Goal: Information Seeking & Learning: Learn about a topic

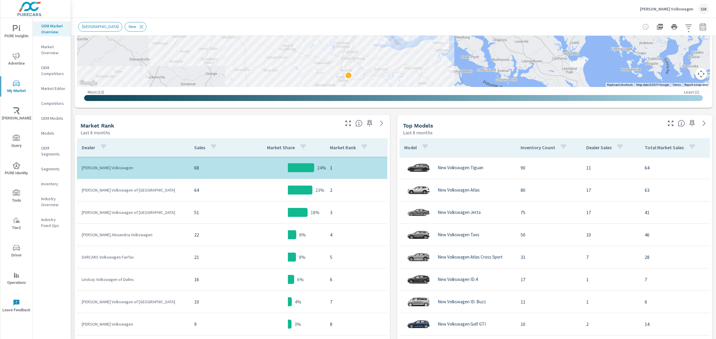
scroll to position [218, 0]
click at [657, 29] on icon "button" at bounding box center [660, 27] width 6 height 6
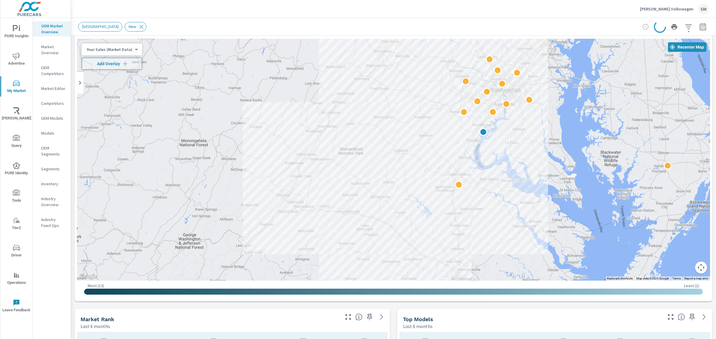
scroll to position [24, 0]
click at [15, 54] on icon "nav menu" at bounding box center [16, 55] width 7 height 7
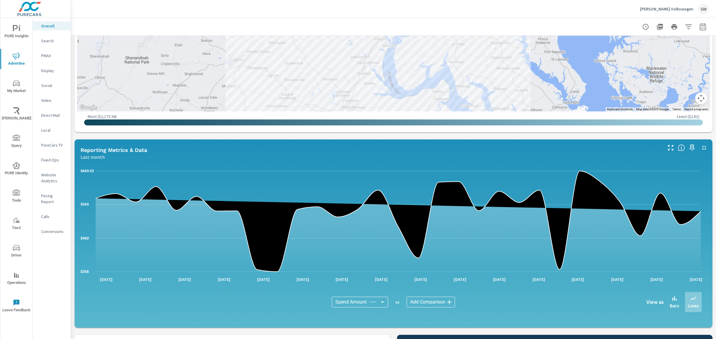
scroll to position [339, 0]
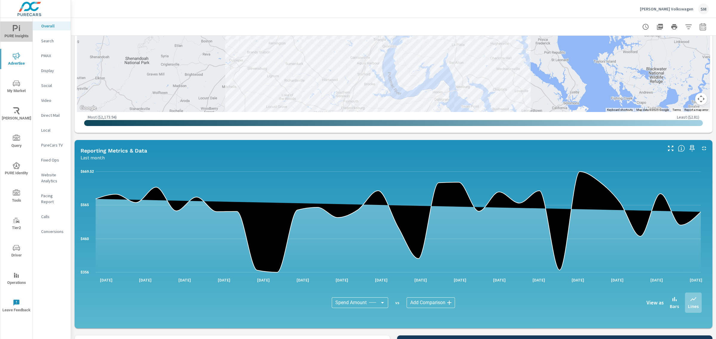
click at [16, 35] on span "PURE Insights" at bounding box center [16, 32] width 29 height 15
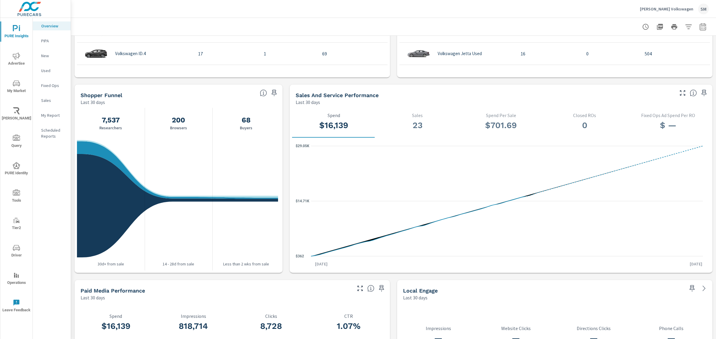
scroll to position [541, 0]
click at [48, 56] on p "New" at bounding box center [53, 56] width 25 height 6
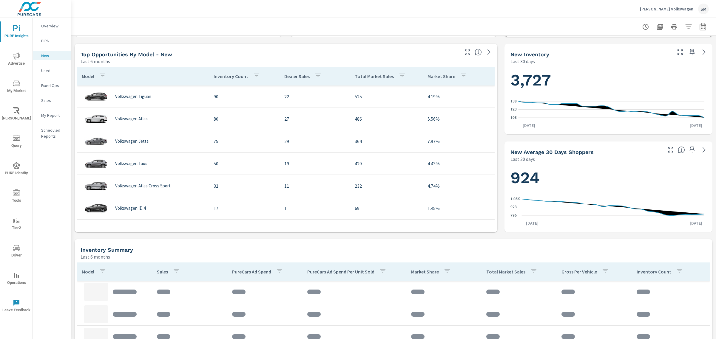
scroll to position [192, 0]
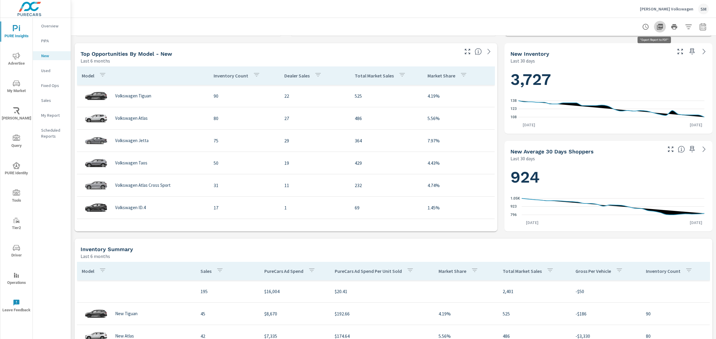
click at [656, 24] on icon "button" at bounding box center [659, 26] width 7 height 7
click at [48, 26] on p "Overview" at bounding box center [53, 26] width 25 height 6
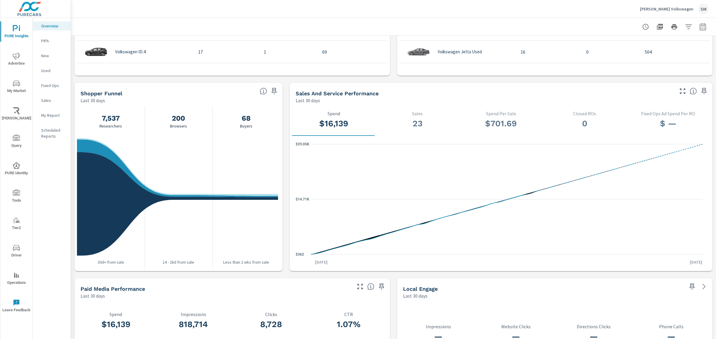
scroll to position [544, 0]
click at [15, 56] on icon "nav menu" at bounding box center [16, 55] width 7 height 7
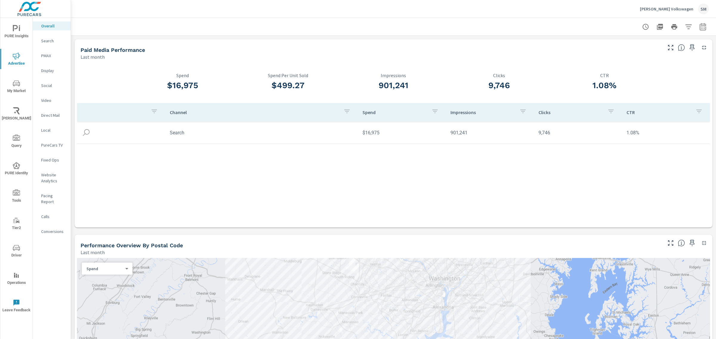
click at [15, 83] on icon "nav menu" at bounding box center [16, 84] width 7 height 6
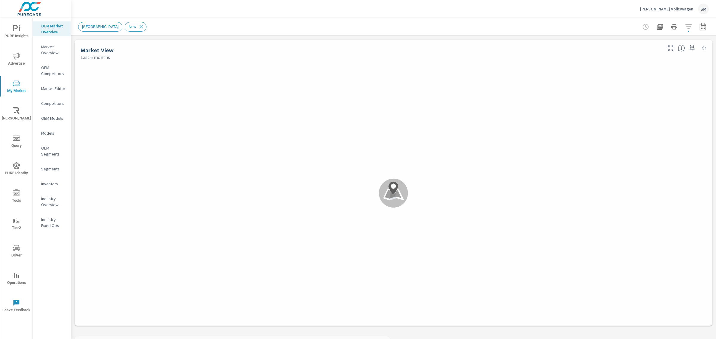
scroll to position [201, 0]
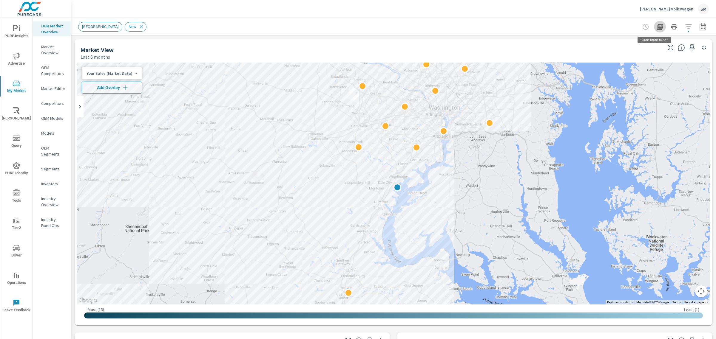
click at [657, 26] on icon "button" at bounding box center [660, 27] width 6 height 6
click at [699, 29] on icon "button" at bounding box center [702, 26] width 7 height 7
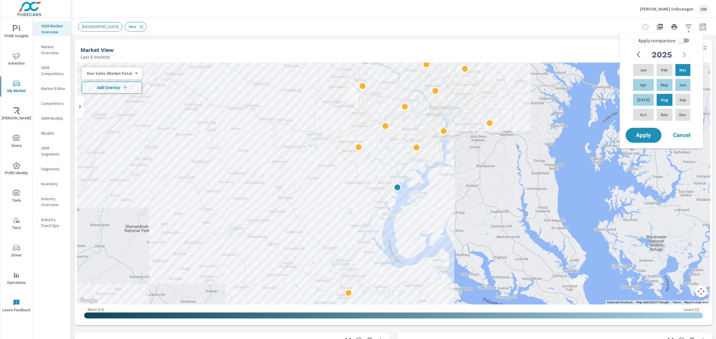
click at [48, 47] on p "Market Overview" at bounding box center [53, 50] width 25 height 12
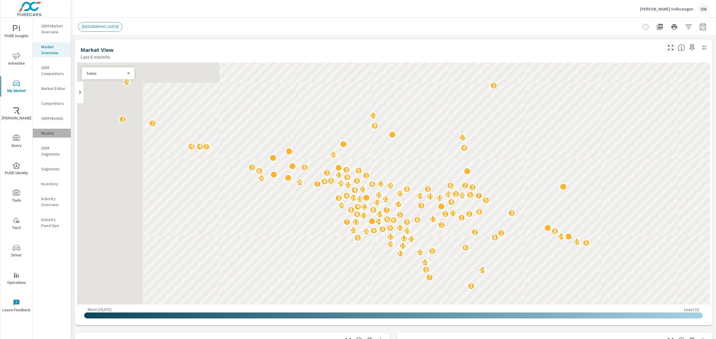
click at [49, 132] on p "Models" at bounding box center [53, 133] width 25 height 6
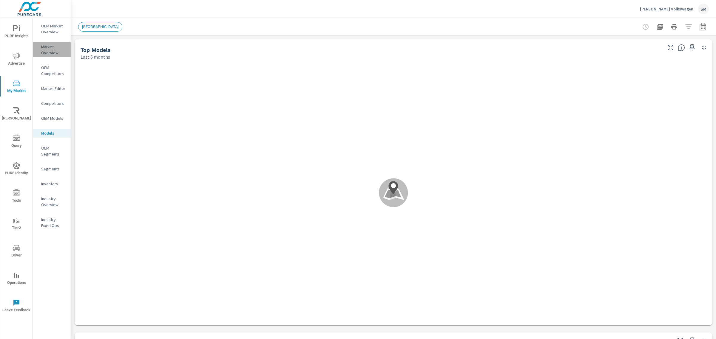
click at [45, 47] on p "Market Overview" at bounding box center [53, 50] width 25 height 12
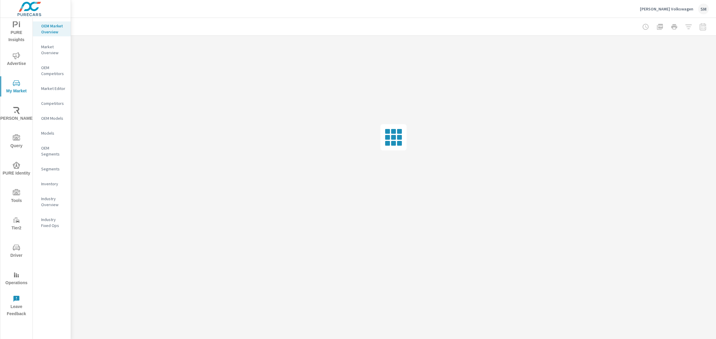
click at [687, 10] on p "[PERSON_NAME] Volkswagen" at bounding box center [666, 8] width 53 height 5
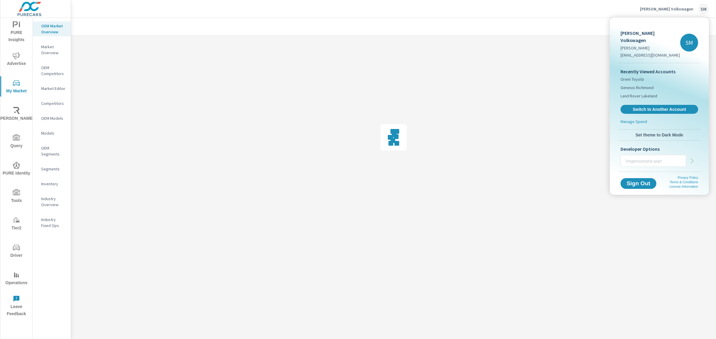
click at [641, 155] on input "text" at bounding box center [653, 161] width 65 height 16
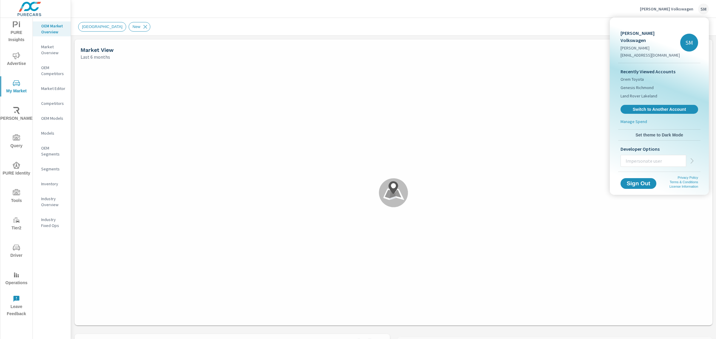
scroll to position [201, 0]
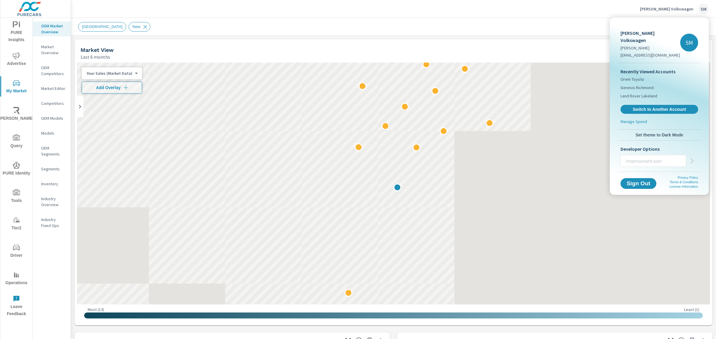
paste input "[EMAIL_ADDRESS][DOMAIN_NAME]"
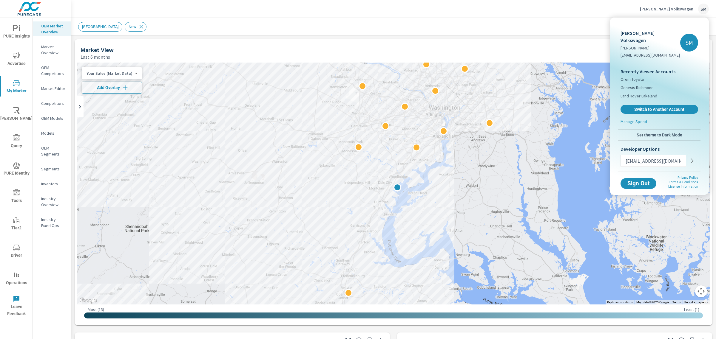
type input "[EMAIL_ADDRESS][DOMAIN_NAME]"
click at [693, 157] on icon "button" at bounding box center [691, 160] width 7 height 7
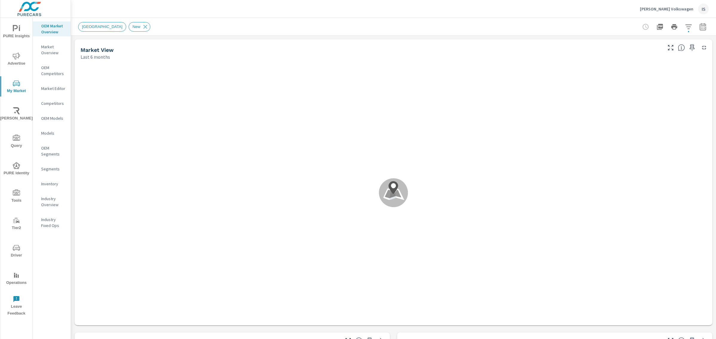
scroll to position [201, 0]
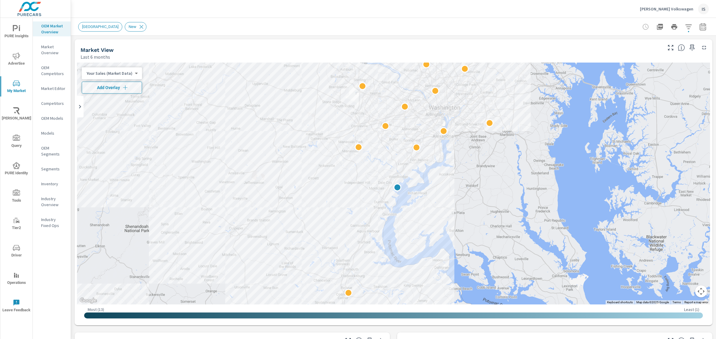
click at [15, 140] on icon "nav menu" at bounding box center [16, 138] width 7 height 6
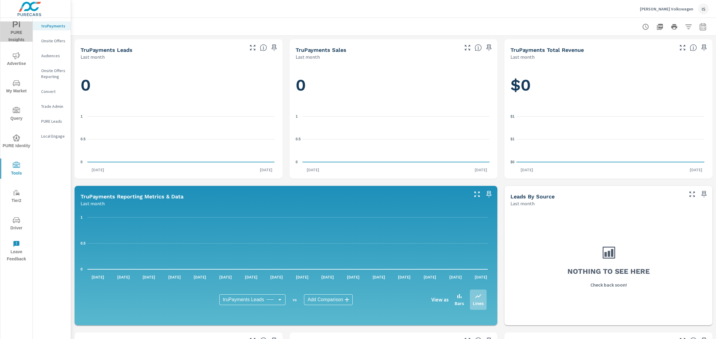
click at [19, 27] on icon "nav menu" at bounding box center [19, 25] width 1 height 4
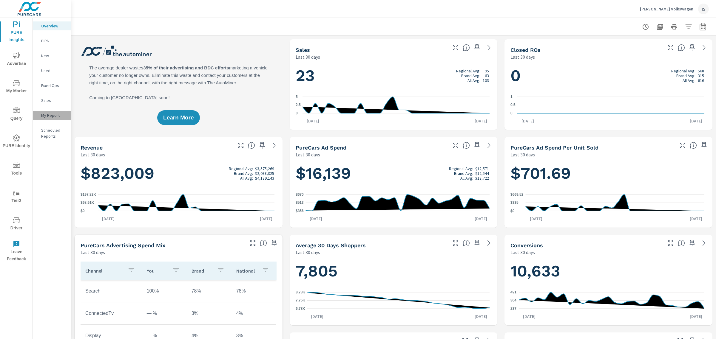
click at [45, 116] on p "My Report" at bounding box center [53, 115] width 25 height 6
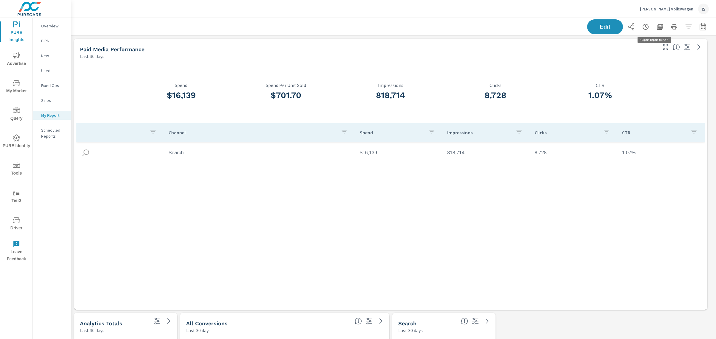
scroll to position [2621, 651]
click at [657, 26] on icon "button" at bounding box center [660, 27] width 6 height 6
click at [706, 10] on div "IS" at bounding box center [703, 9] width 11 height 11
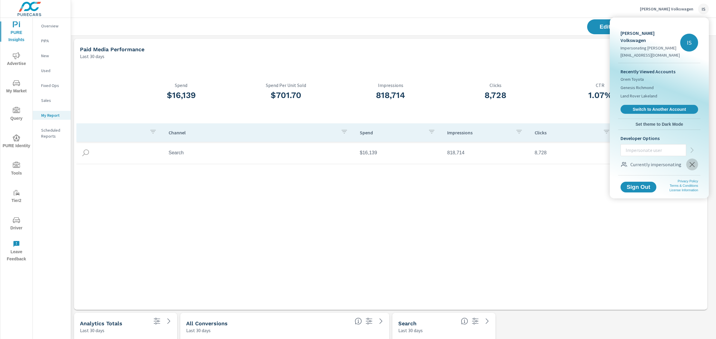
click at [689, 161] on icon "button" at bounding box center [691, 164] width 7 height 7
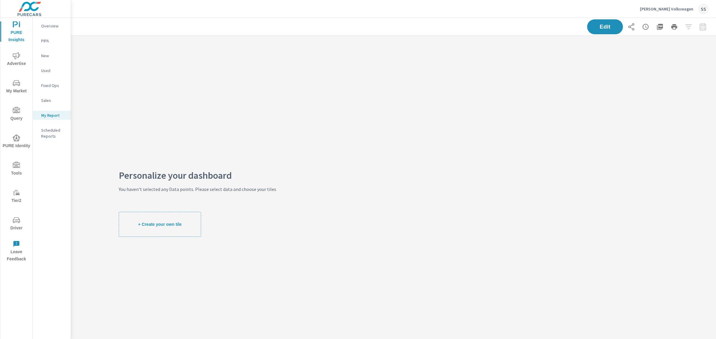
click at [700, 13] on div "SS" at bounding box center [703, 9] width 11 height 11
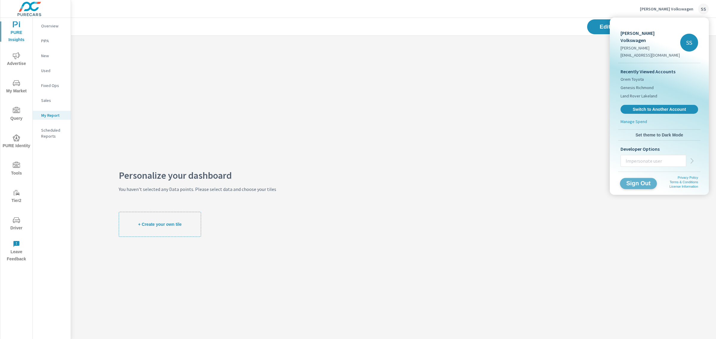
click at [634, 181] on span "Sign Out" at bounding box center [638, 184] width 27 height 6
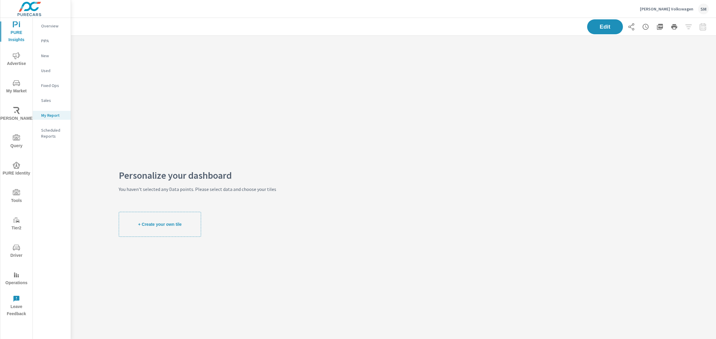
click at [8, 28] on span "PURE Insights" at bounding box center [16, 32] width 29 height 22
